Goal: Information Seeking & Learning: Learn about a topic

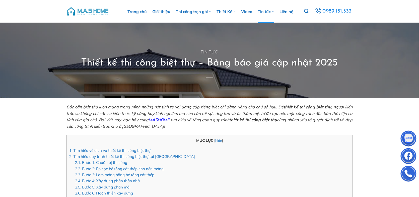
click at [85, 11] on img at bounding box center [87, 11] width 43 height 15
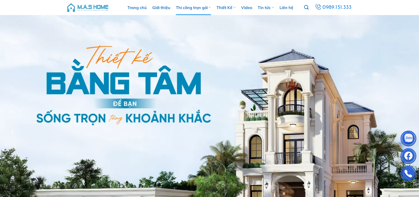
click at [207, 8] on link "Thi công trọn gói" at bounding box center [193, 7] width 35 height 15
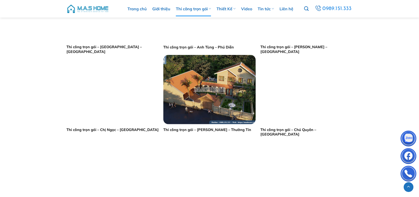
scroll to position [226, 0]
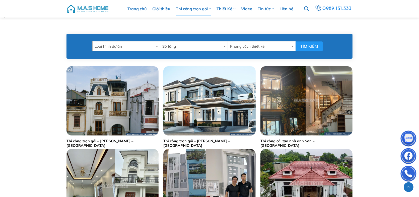
click at [97, 7] on img at bounding box center [87, 8] width 43 height 15
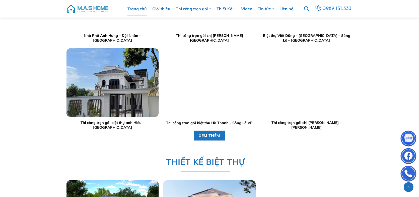
scroll to position [602, 0]
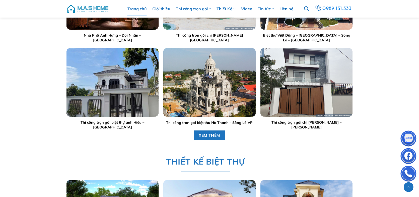
click at [145, 120] on link "Thi công trọn gói biệt thự anh Hiếu – [GEOGRAPHIC_DATA]" at bounding box center [112, 124] width 92 height 9
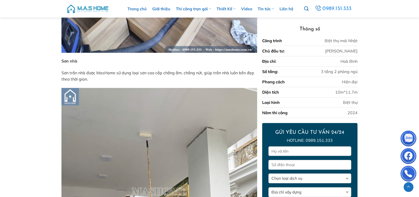
scroll to position [1683, 0]
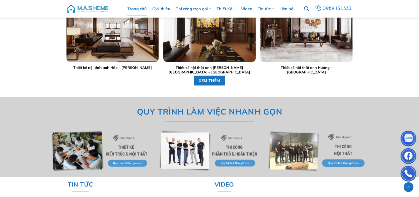
scroll to position [1253, 0]
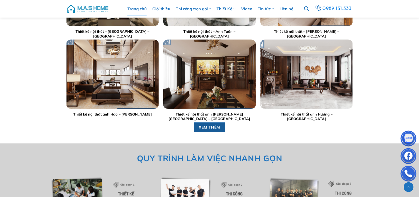
click at [215, 124] on span "XEM THÊM" at bounding box center [210, 127] width 22 height 6
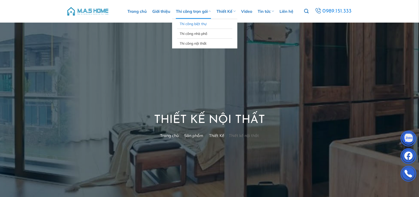
click at [202, 24] on link "Thi công biệt thự" at bounding box center [204, 24] width 50 height 10
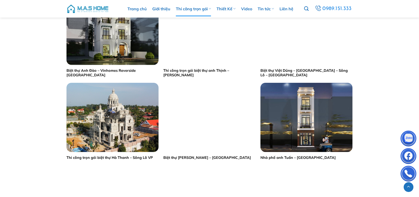
scroll to position [526, 0]
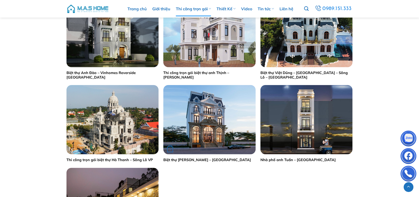
click at [209, 126] on img "Biệt thự Bảo Linh - Vĩnh Phúc" at bounding box center [209, 119] width 92 height 69
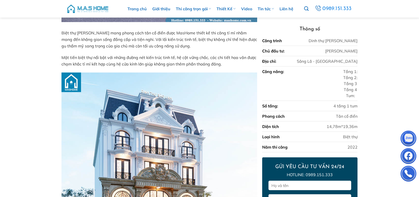
scroll to position [233, 0]
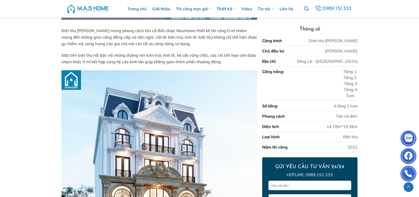
click at [320, 47] on div "Chủ đầu tư: Gia Đình Anh Bảo Linh" at bounding box center [309, 51] width 95 height 10
click at [313, 54] on div "Chủ đầu tư: Gia Đình Anh Bảo Linh" at bounding box center [309, 51] width 95 height 10
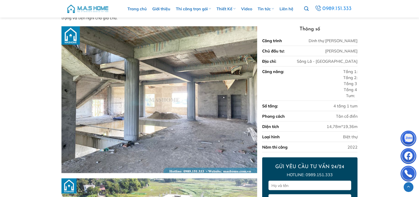
scroll to position [433, 0]
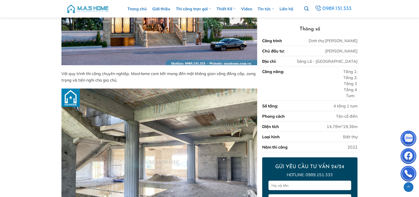
click at [130, 76] on p "Với quy trình thi công chuyên nghiệp, MasHome cam kết mang đến một không gian s…" at bounding box center [159, 76] width 196 height 13
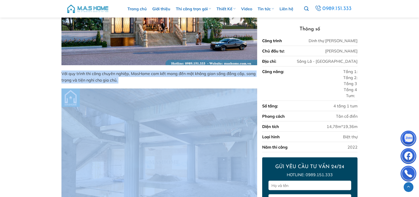
click at [130, 76] on p "Với quy trình thi công chuyên nghiệp, MasHome cam kết mang đến một không gian s…" at bounding box center [159, 76] width 196 height 13
click at [182, 78] on p "Với quy trình thi công chuyên nghiệp, MasHome cam kết mang đến một không gian s…" at bounding box center [159, 76] width 196 height 13
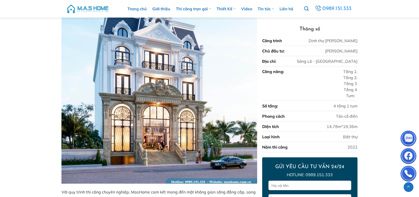
scroll to position [301, 0]
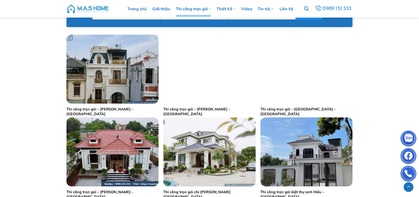
scroll to position [175, 0]
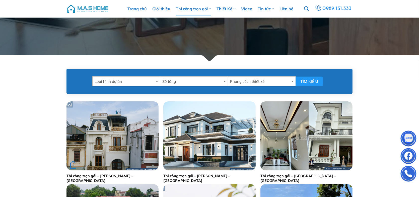
click at [104, 125] on img "Thi công trọn gói - Anh Tuấn - Gia Lâm" at bounding box center [112, 135] width 92 height 69
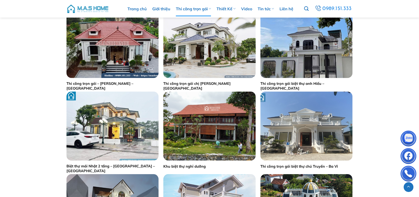
scroll to position [351, 0]
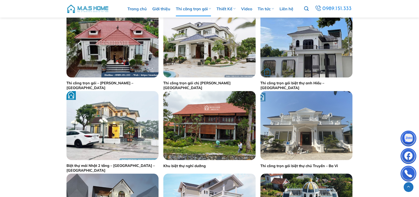
click at [309, 83] on link "Thi công trọn gói biệt thự anh Hiếu – [GEOGRAPHIC_DATA]" at bounding box center [306, 85] width 92 height 9
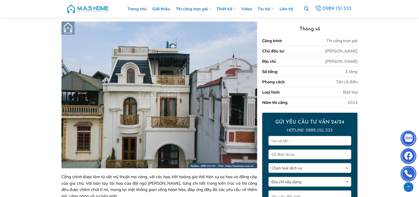
click at [167, 103] on img at bounding box center [159, 95] width 196 height 147
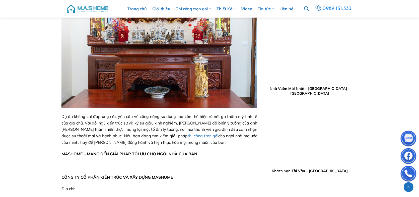
scroll to position [2071, 0]
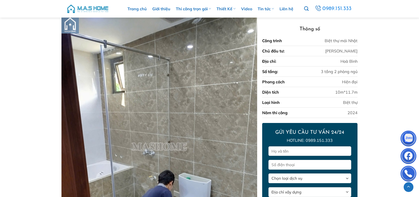
scroll to position [2139, 0]
